Goal: Task Accomplishment & Management: Manage account settings

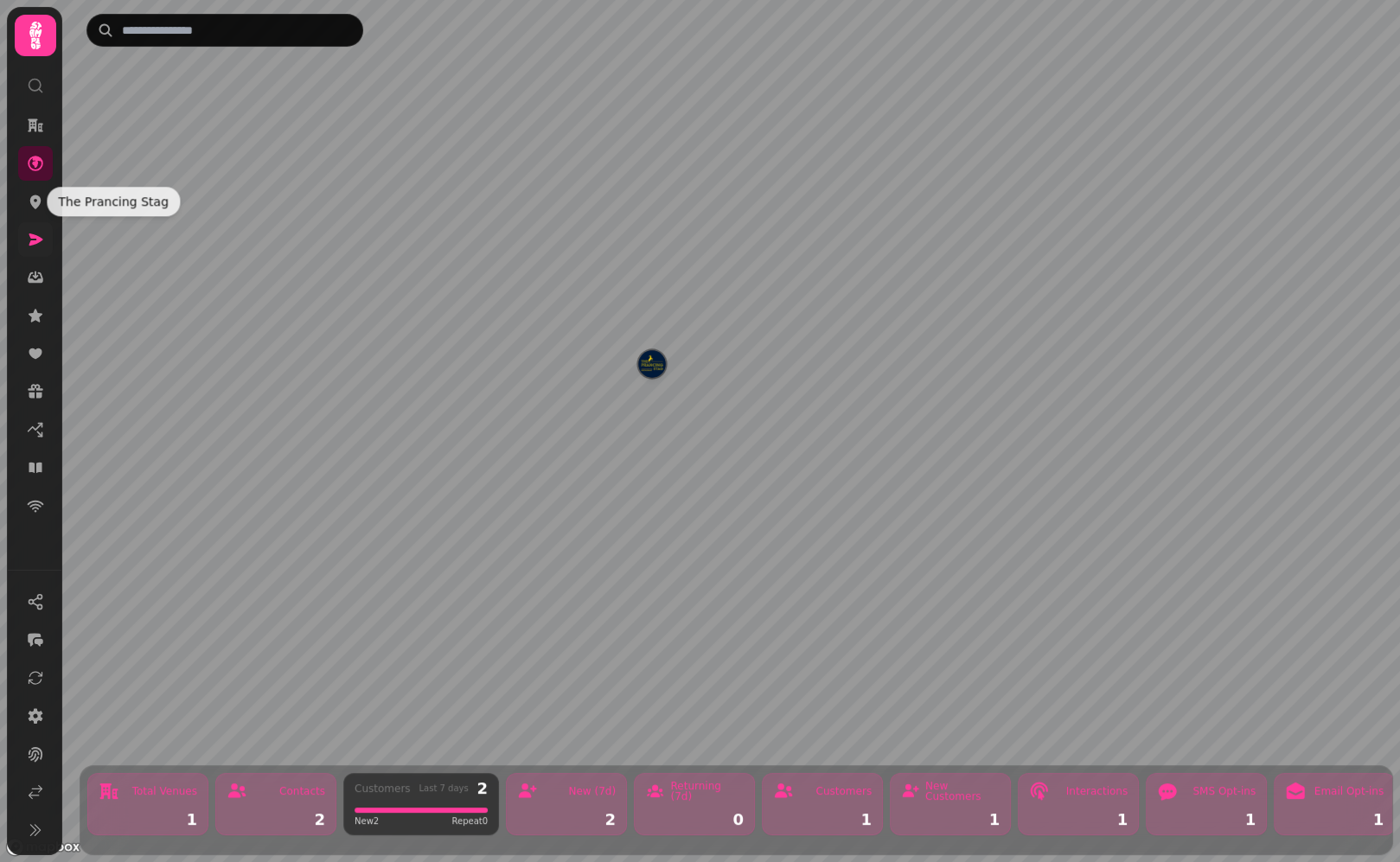
click at [39, 235] on icon at bounding box center [35, 240] width 18 height 18
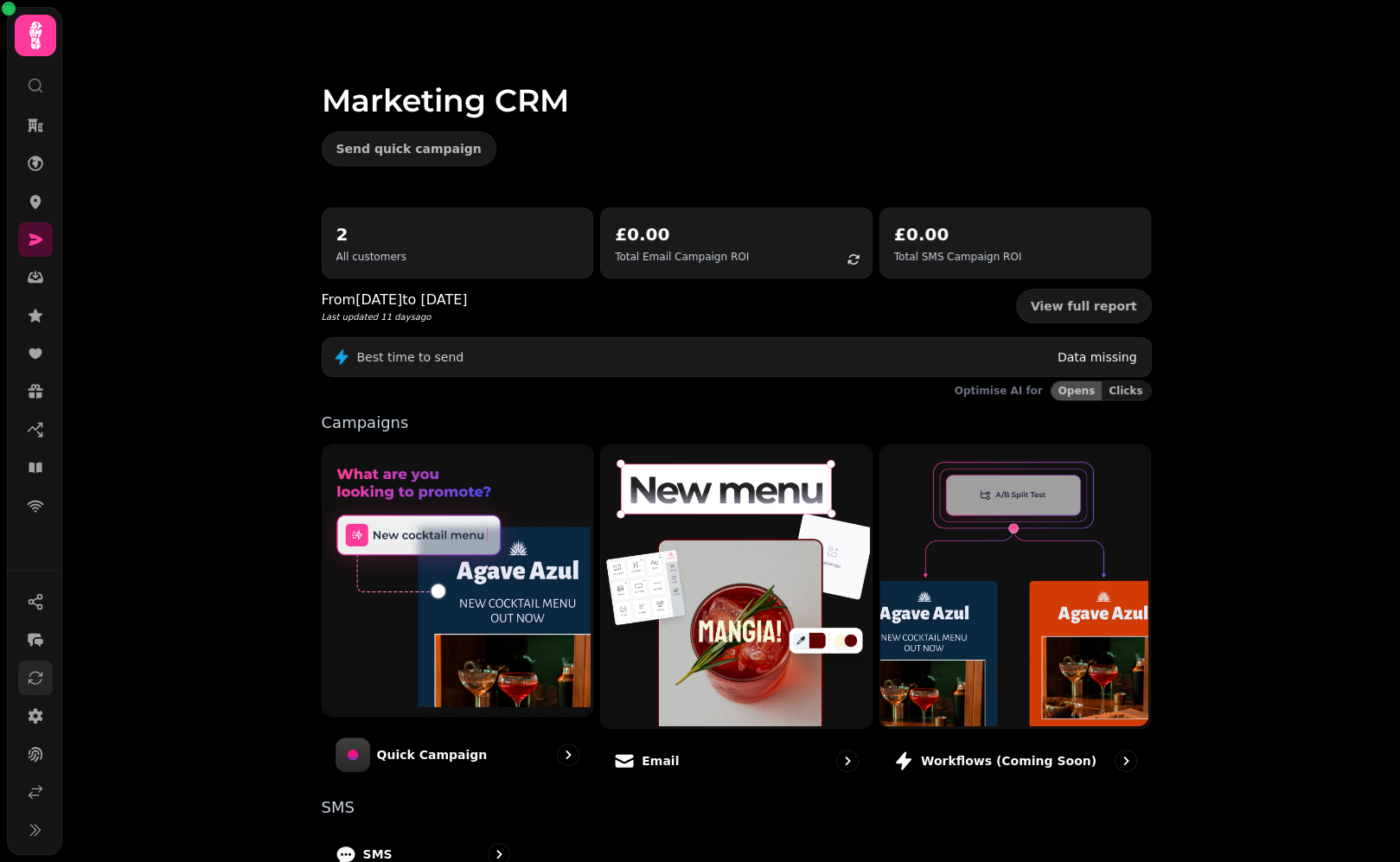
drag, startPoint x: 38, startPoint y: 712, endPoint x: 40, endPoint y: 695, distance: 17.1
click at [38, 711] on icon at bounding box center [35, 716] width 18 height 18
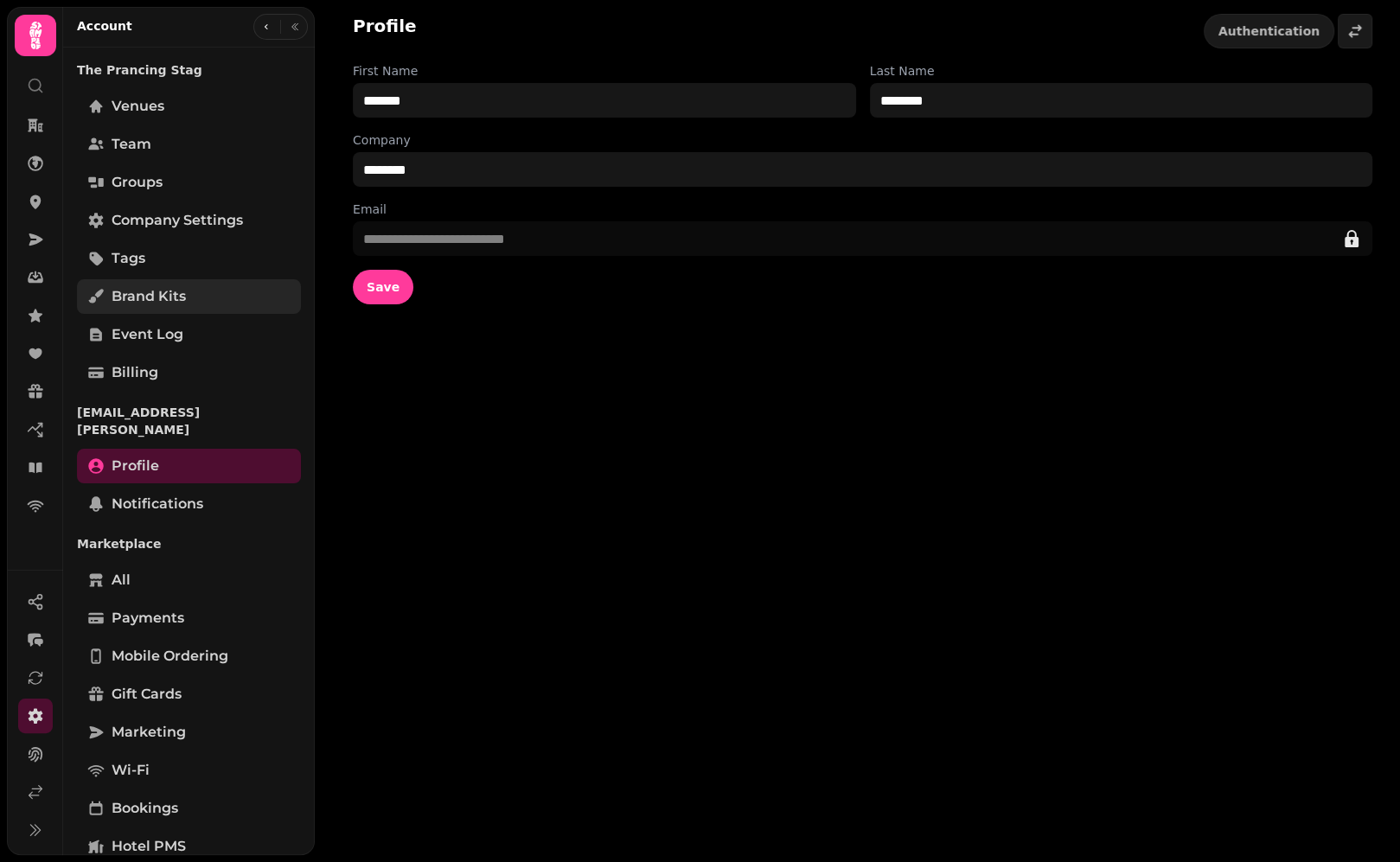
drag, startPoint x: 190, startPoint y: 305, endPoint x: 223, endPoint y: 304, distance: 33.0
click at [191, 305] on link "Brand Kits" at bounding box center [188, 296] width 224 height 34
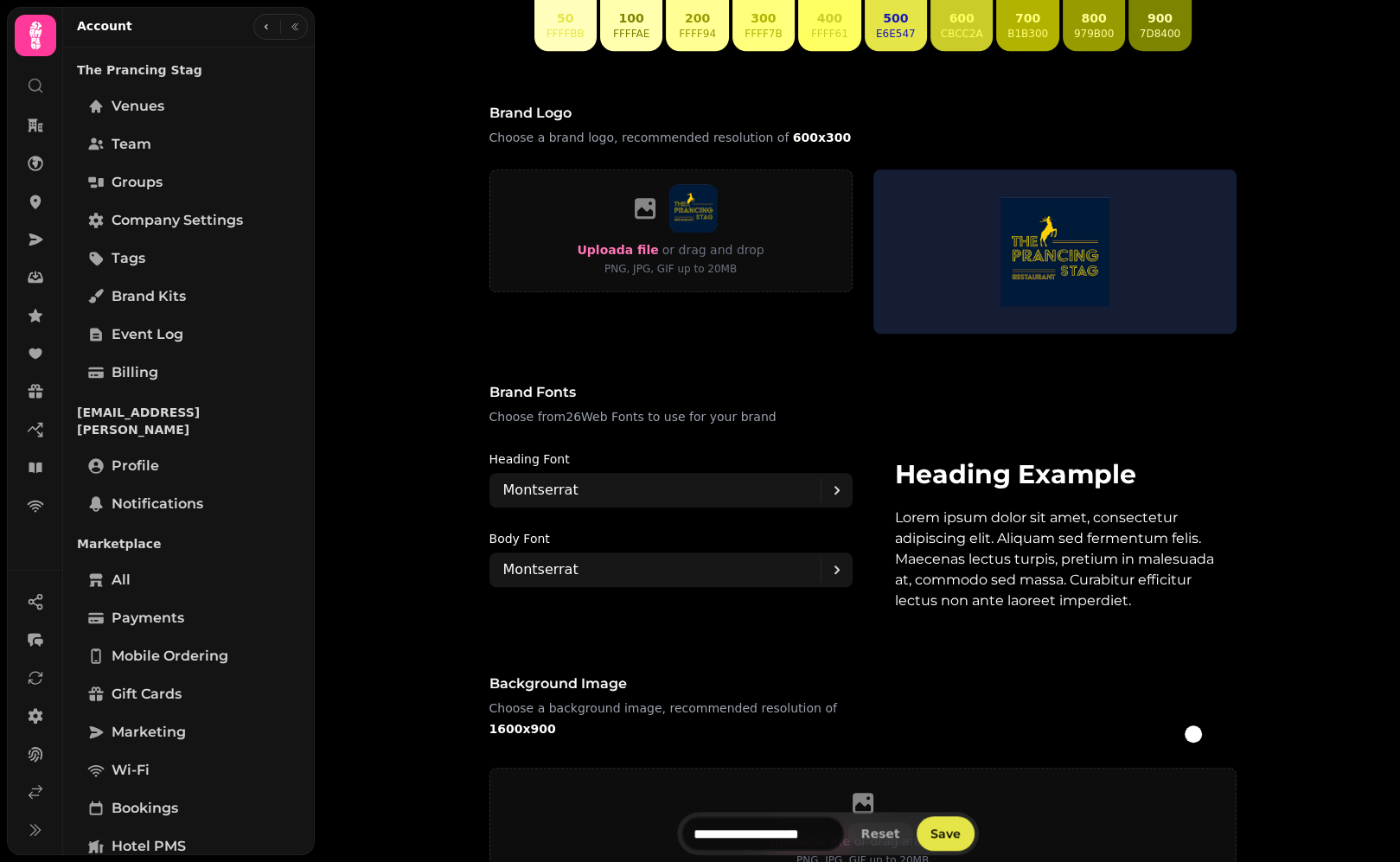
scroll to position [1240, 0]
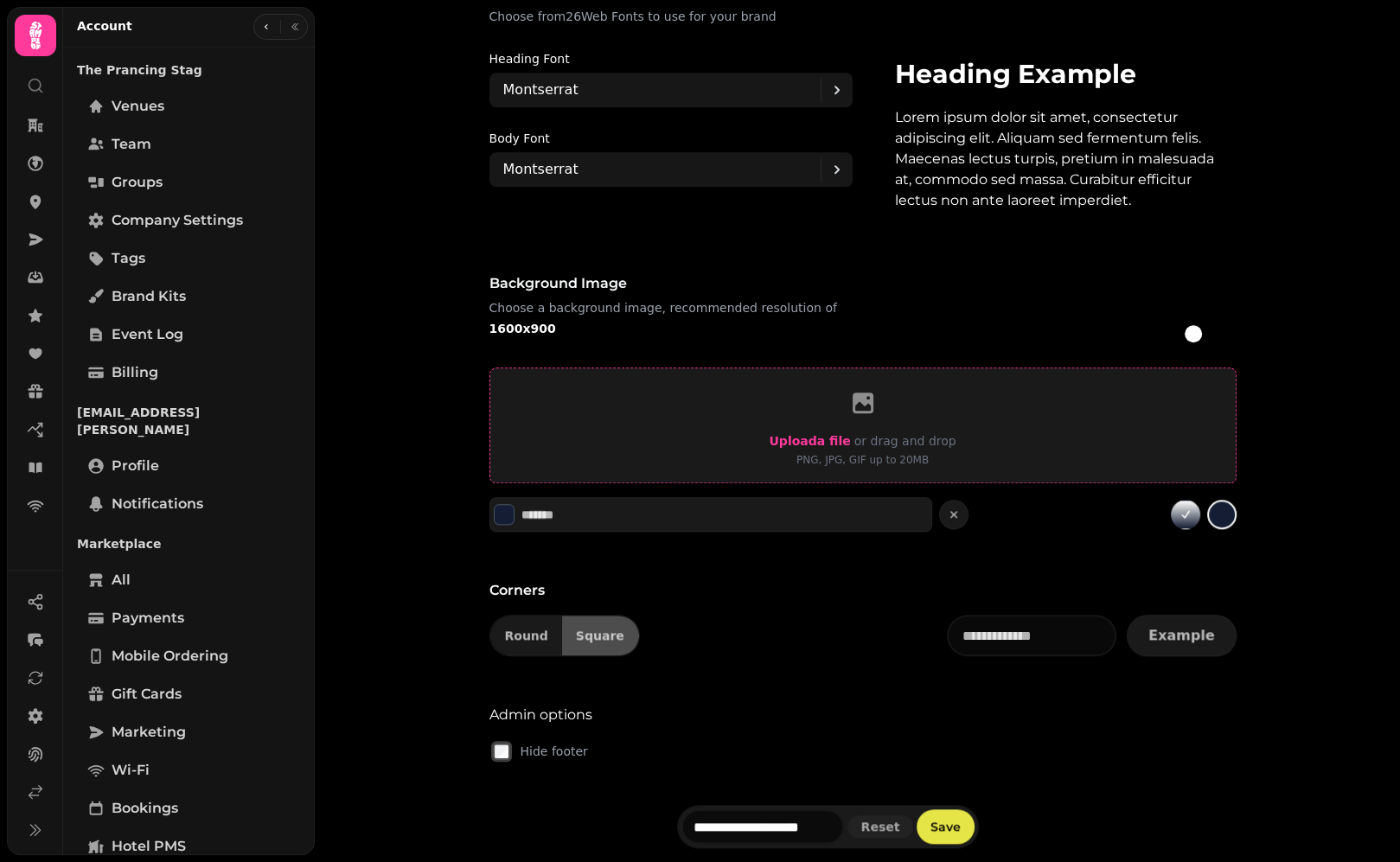
click at [803, 442] on span "Upload a file" at bounding box center [810, 441] width 81 height 14
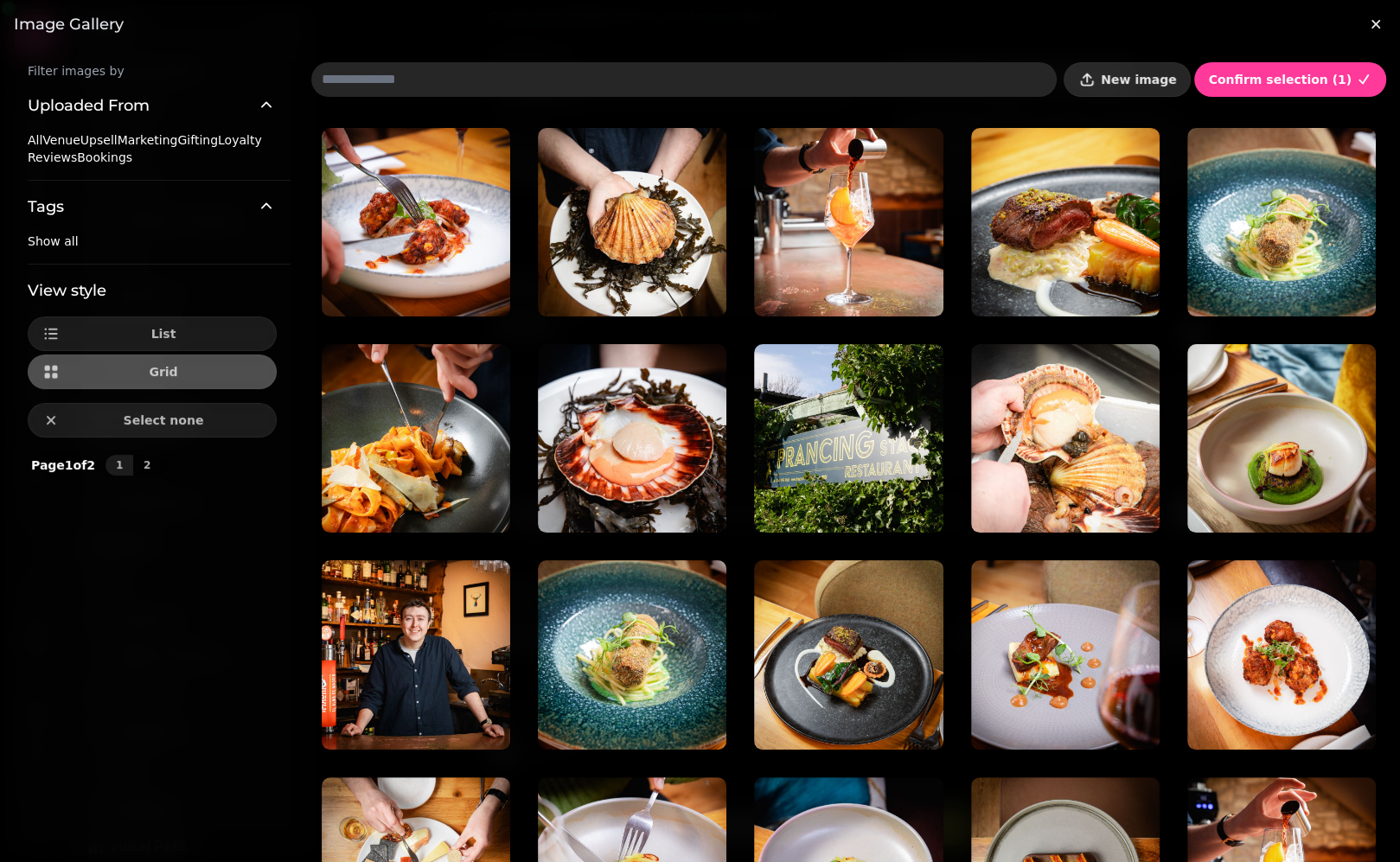
click at [1135, 80] on span "New image" at bounding box center [1138, 80] width 75 height 12
click at [1165, 78] on span "New image" at bounding box center [1138, 80] width 75 height 12
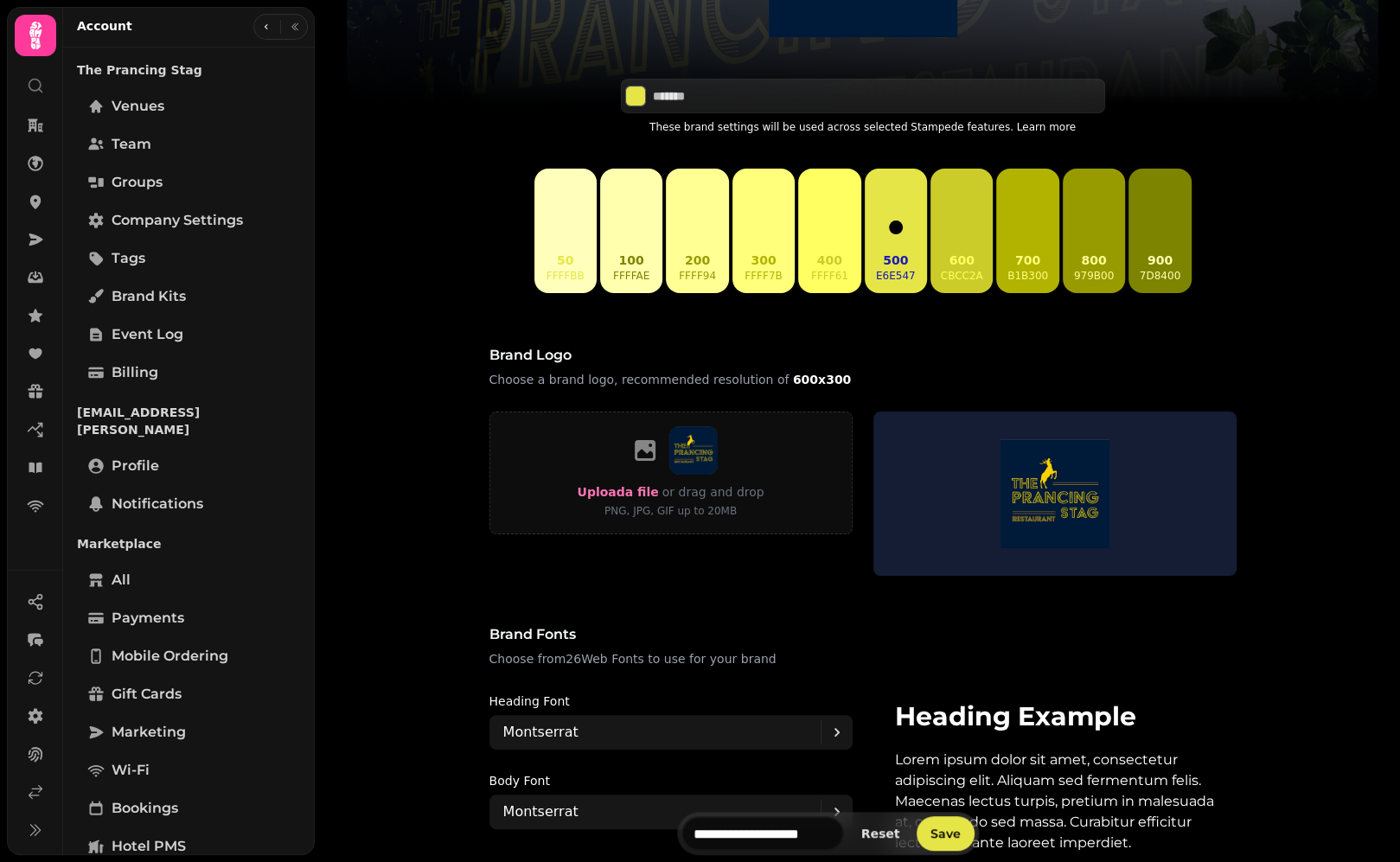
scroll to position [1289, 0]
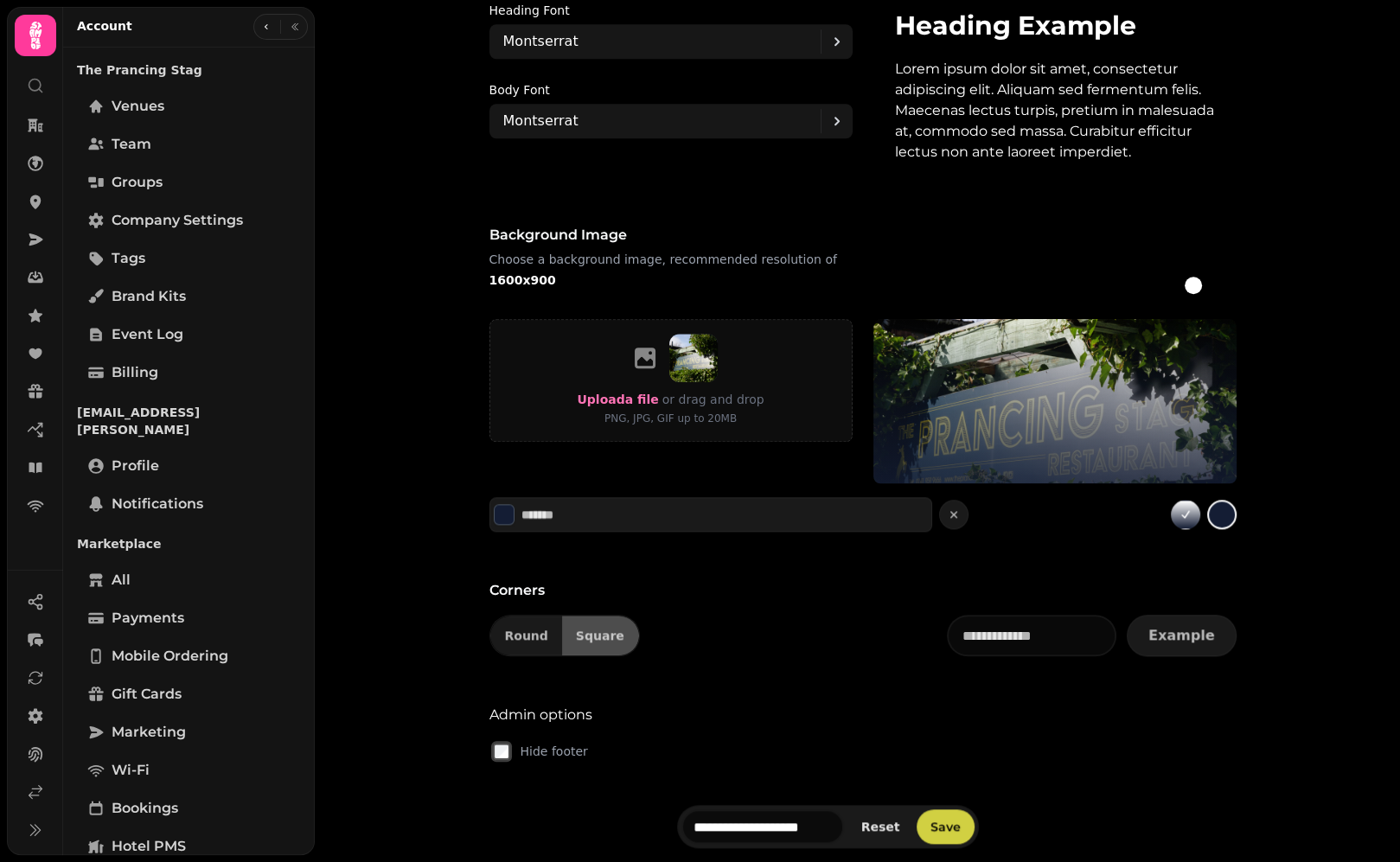
click at [931, 810] on div "**********" at bounding box center [828, 827] width 302 height 43
drag, startPoint x: 952, startPoint y: 826, endPoint x: 1040, endPoint y: 759, distance: 110.6
click at [950, 825] on span "Save" at bounding box center [946, 827] width 30 height 12
